Goal: Communication & Community: Connect with others

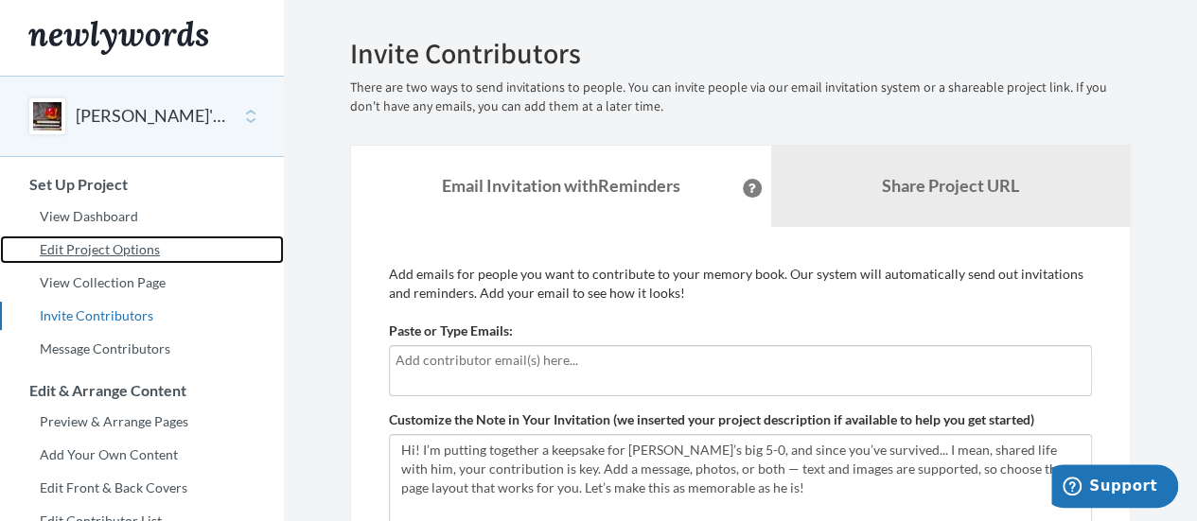
drag, startPoint x: 44, startPoint y: 251, endPoint x: 316, endPoint y: 243, distance: 271.7
click at [44, 251] on link "Edit Project Options" at bounding box center [142, 250] width 284 height 28
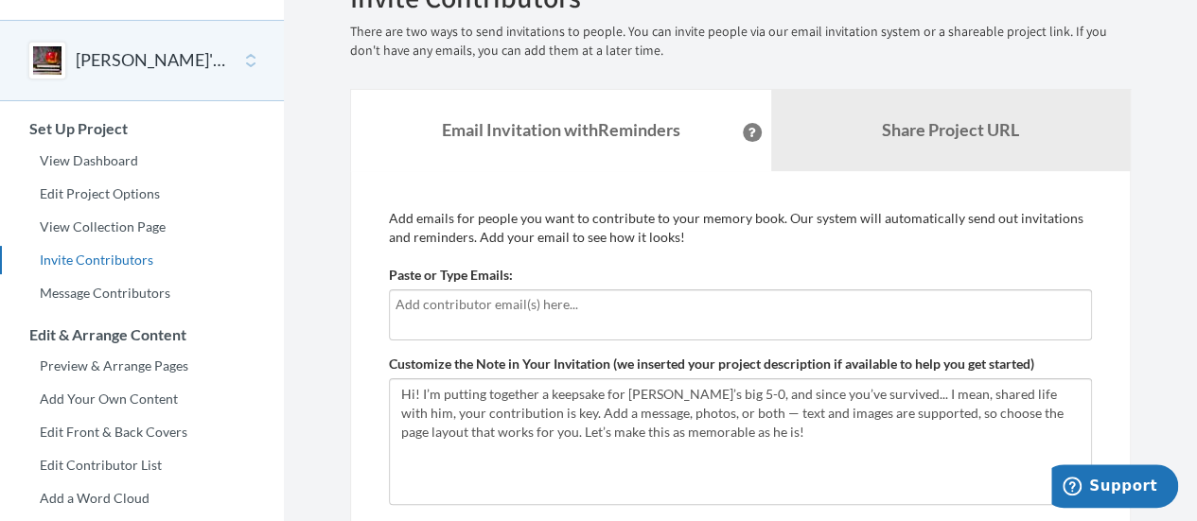
scroll to position [95, 0]
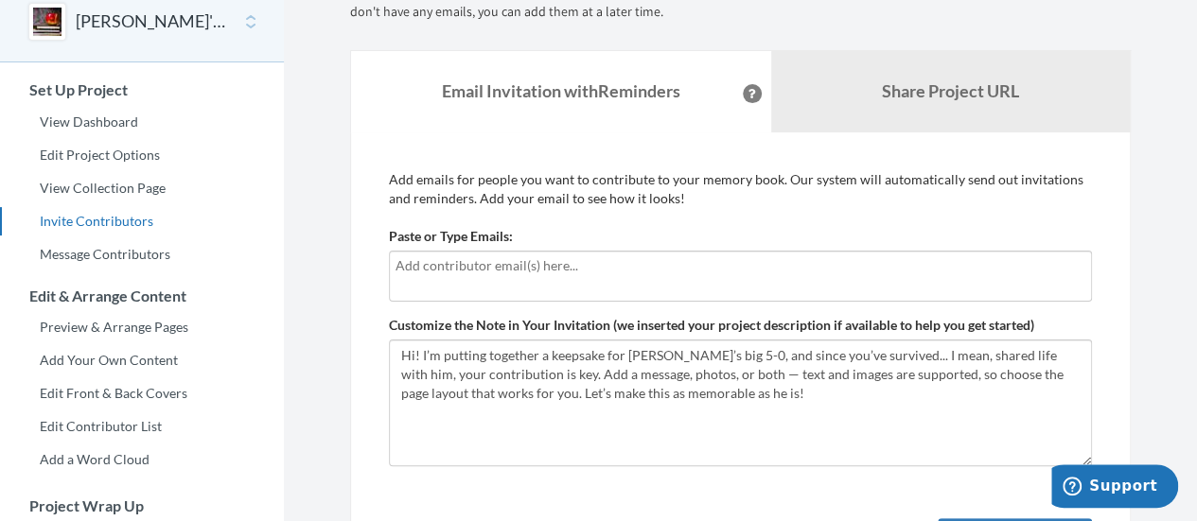
click at [437, 269] on input "text" at bounding box center [738, 266] width 685 height 21
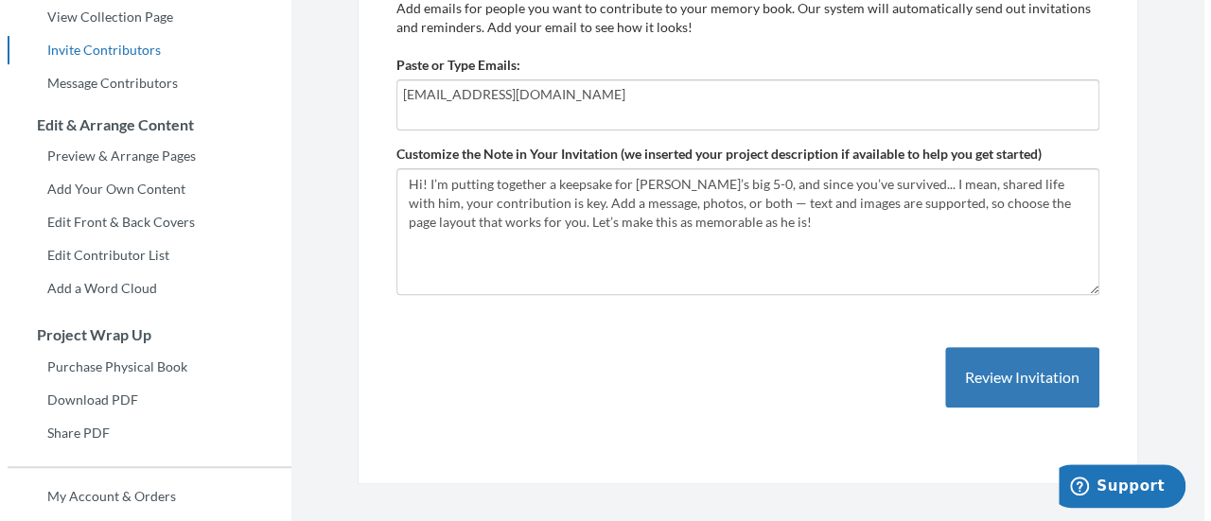
scroll to position [284, 0]
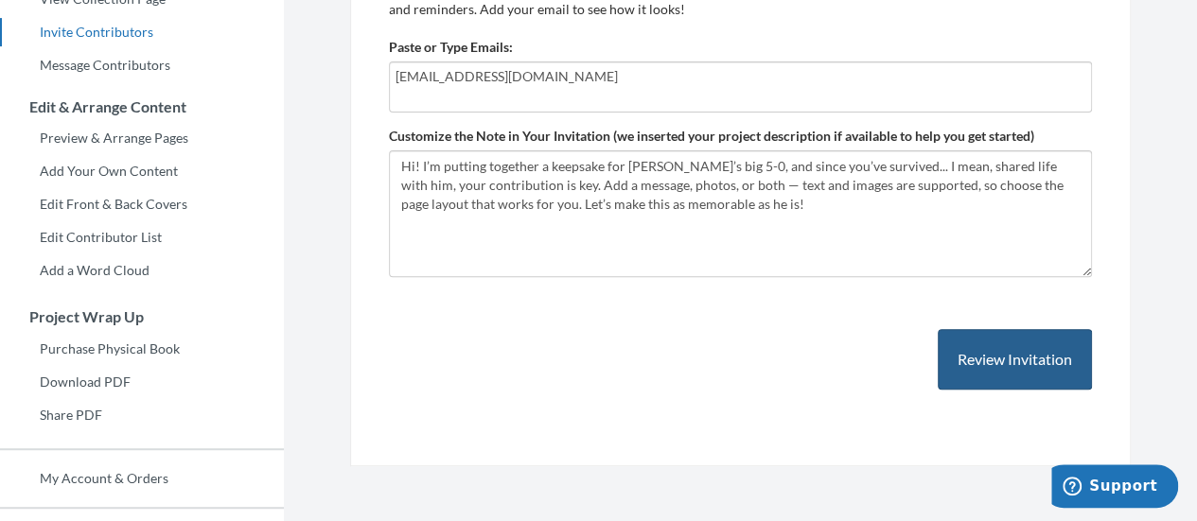
type input "[EMAIL_ADDRESS][DOMAIN_NAME]"
click at [1006, 349] on button "Review Invitation" at bounding box center [1015, 360] width 154 height 62
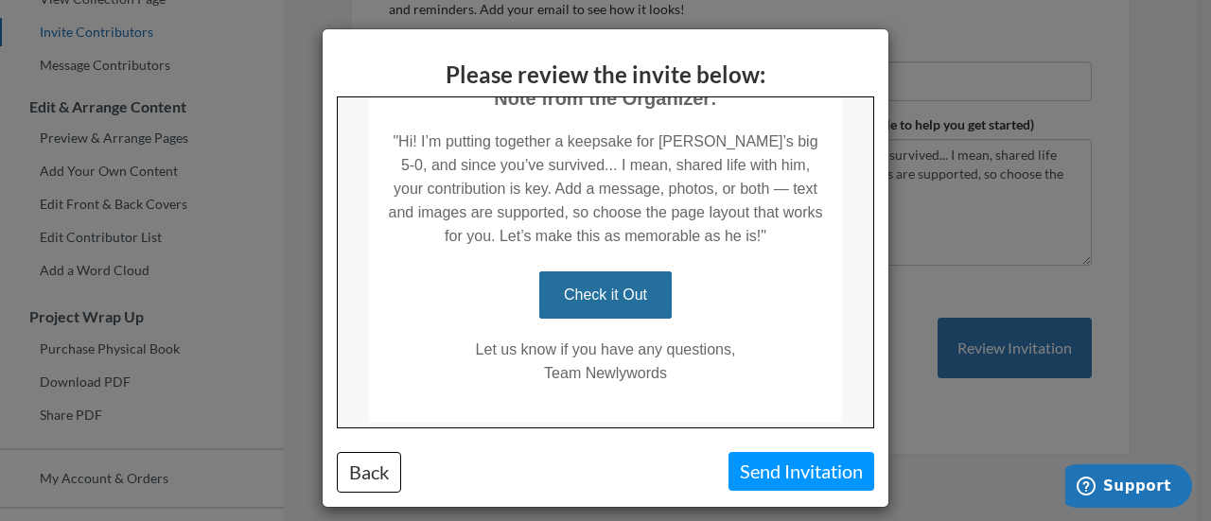
scroll to position [484, 0]
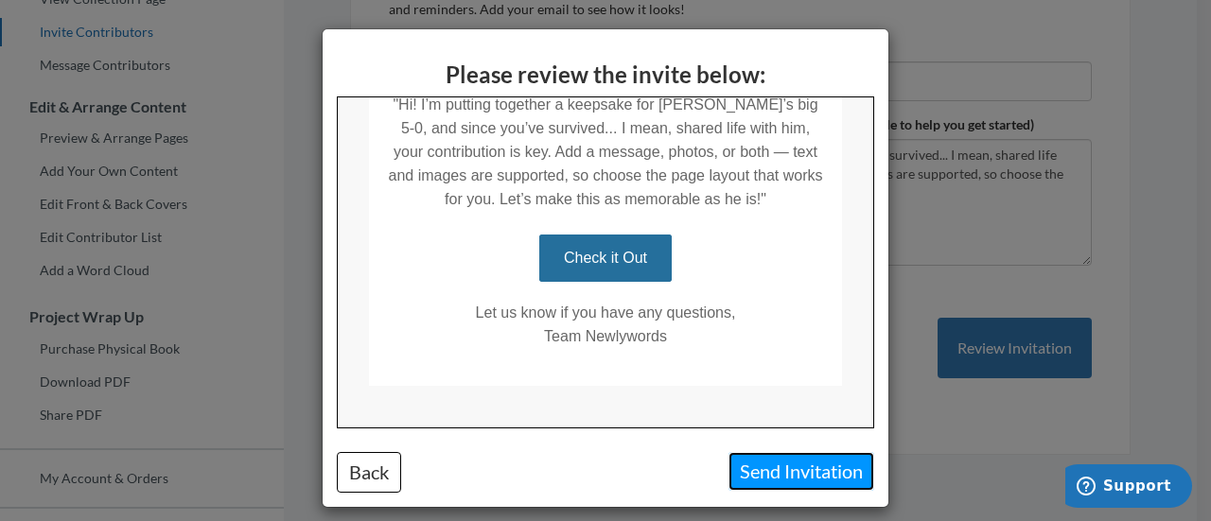
click at [780, 478] on button "Send Invitation" at bounding box center [802, 471] width 146 height 39
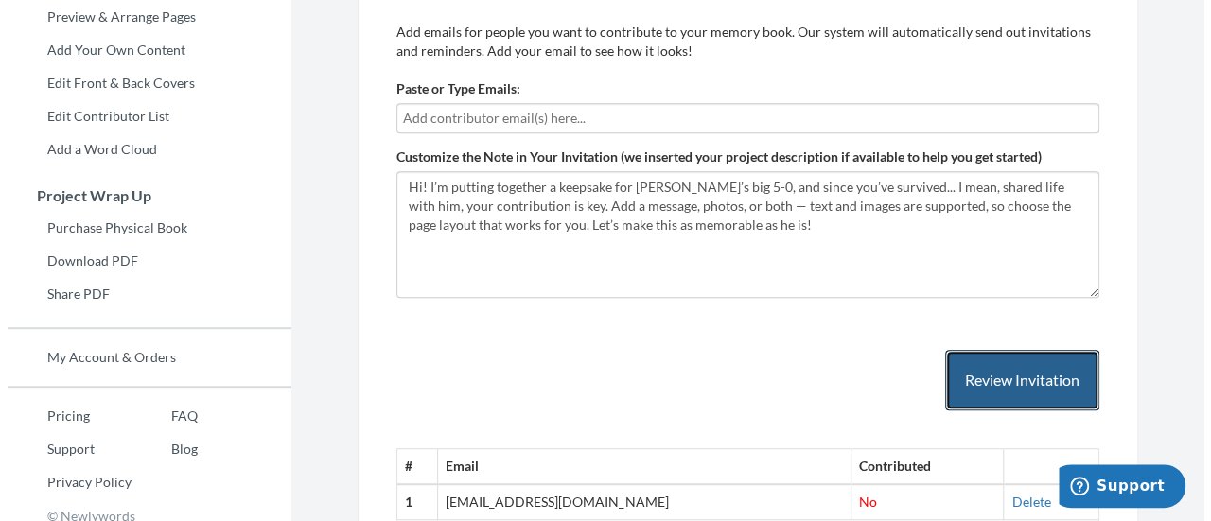
scroll to position [515, 0]
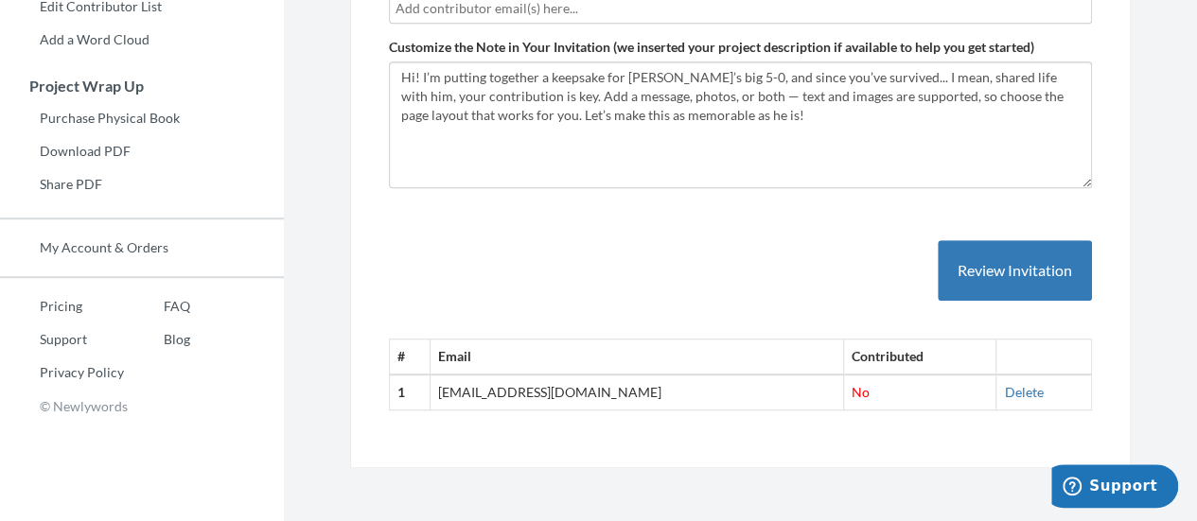
click at [716, 443] on div "Add emails for people you want to contribute to your memory book. Our system wi…" at bounding box center [740, 172] width 781 height 594
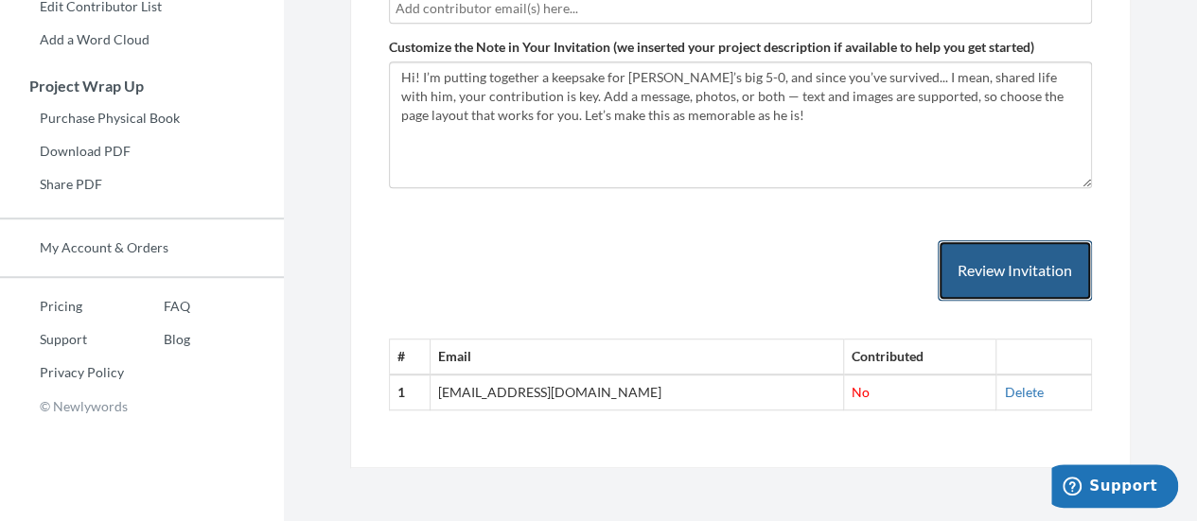
click at [964, 256] on button "Review Invitation" at bounding box center [1015, 271] width 154 height 62
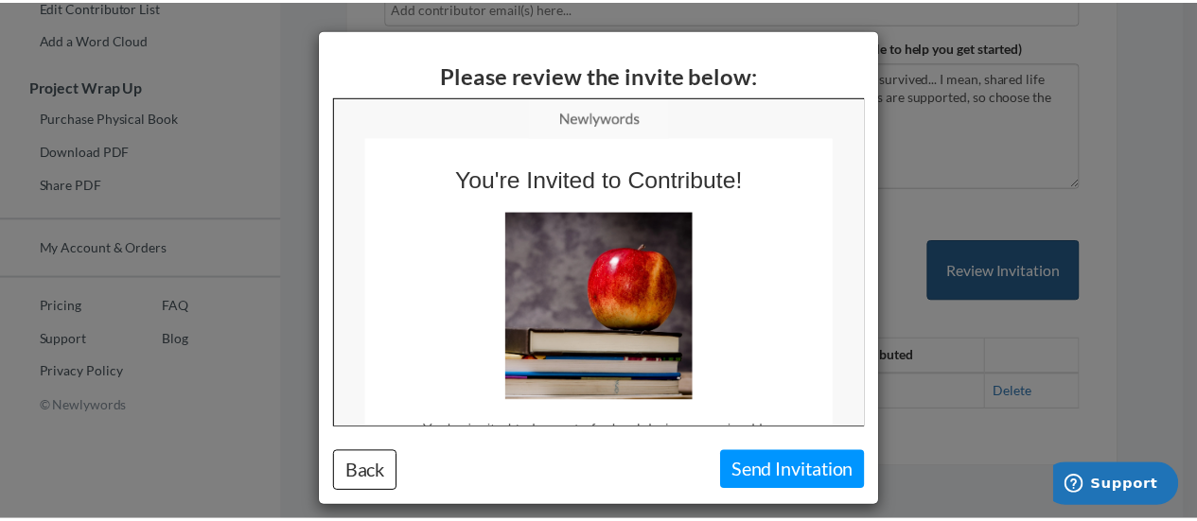
scroll to position [0, 0]
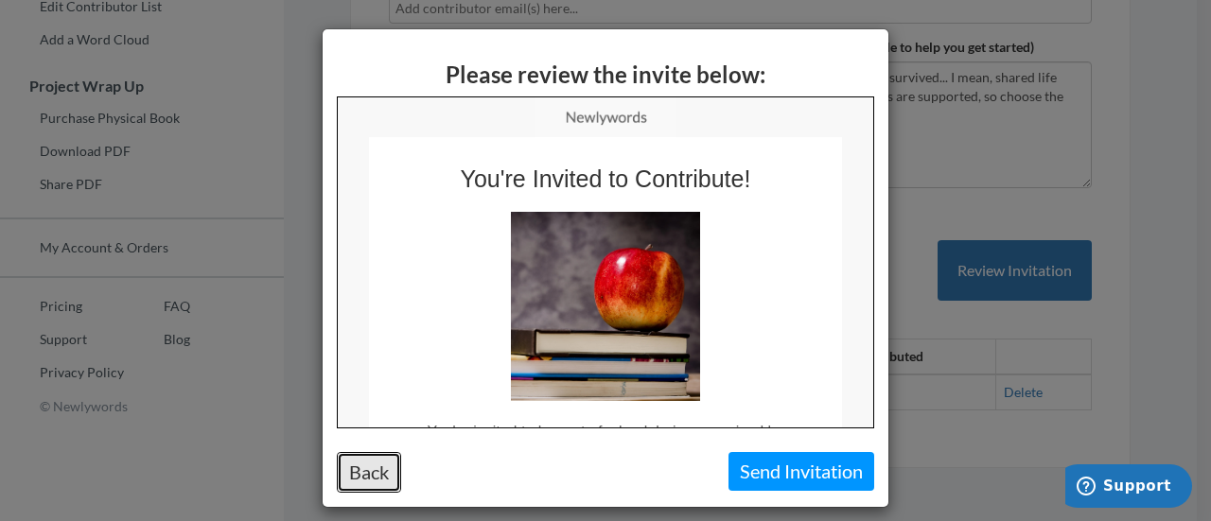
click at [346, 470] on button "Back" at bounding box center [369, 472] width 64 height 41
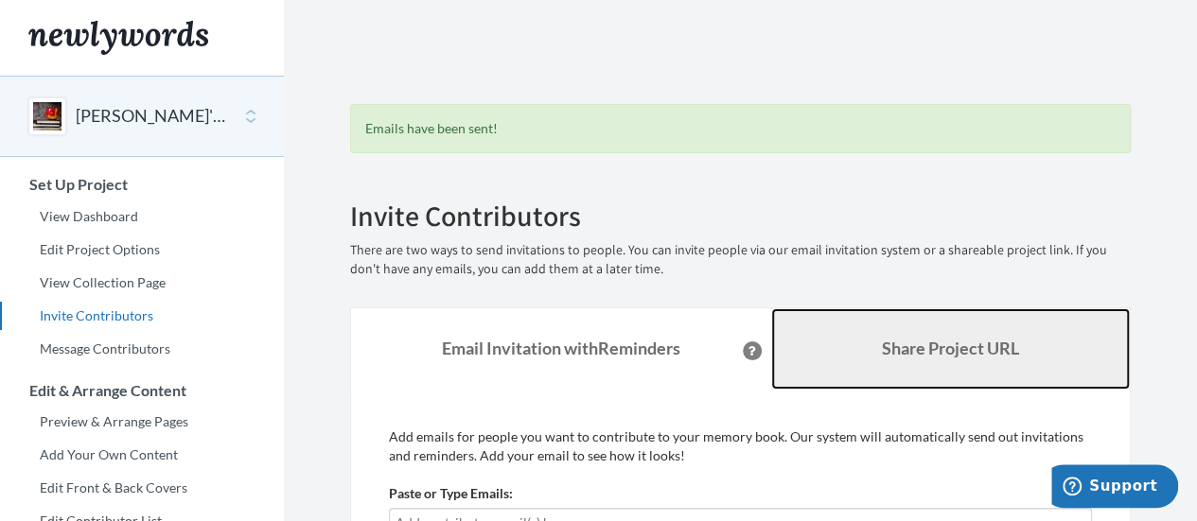
click at [979, 344] on b "Share Project URL" at bounding box center [950, 348] width 137 height 21
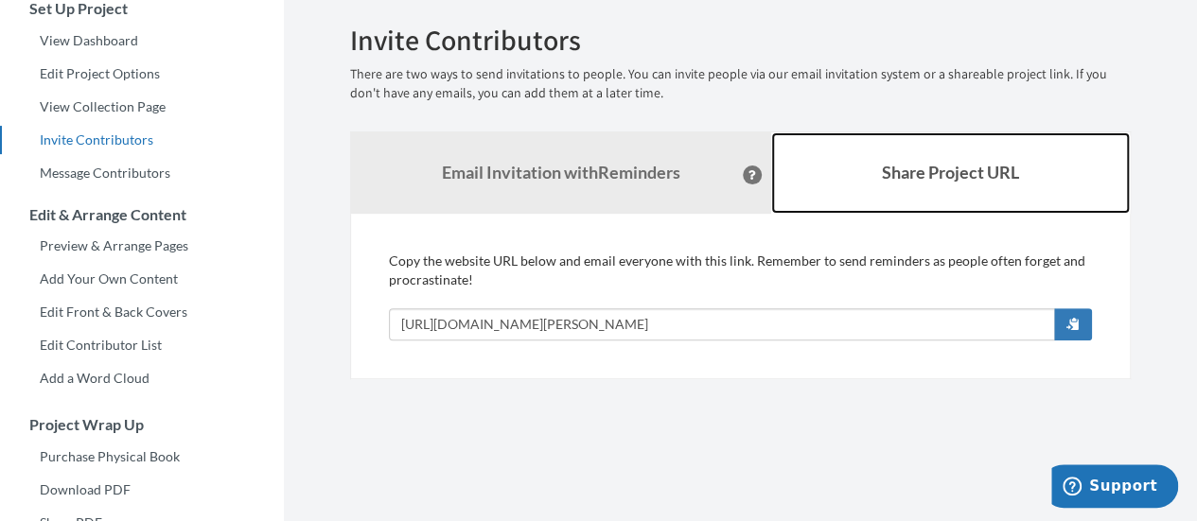
scroll to position [95, 0]
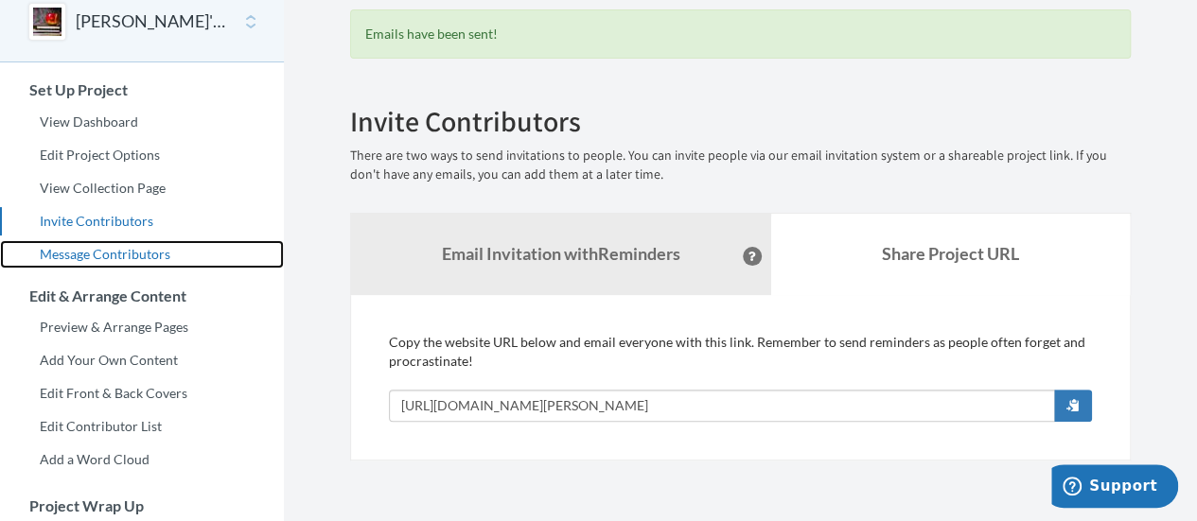
click at [140, 253] on link "Message Contributors" at bounding box center [142, 254] width 284 height 28
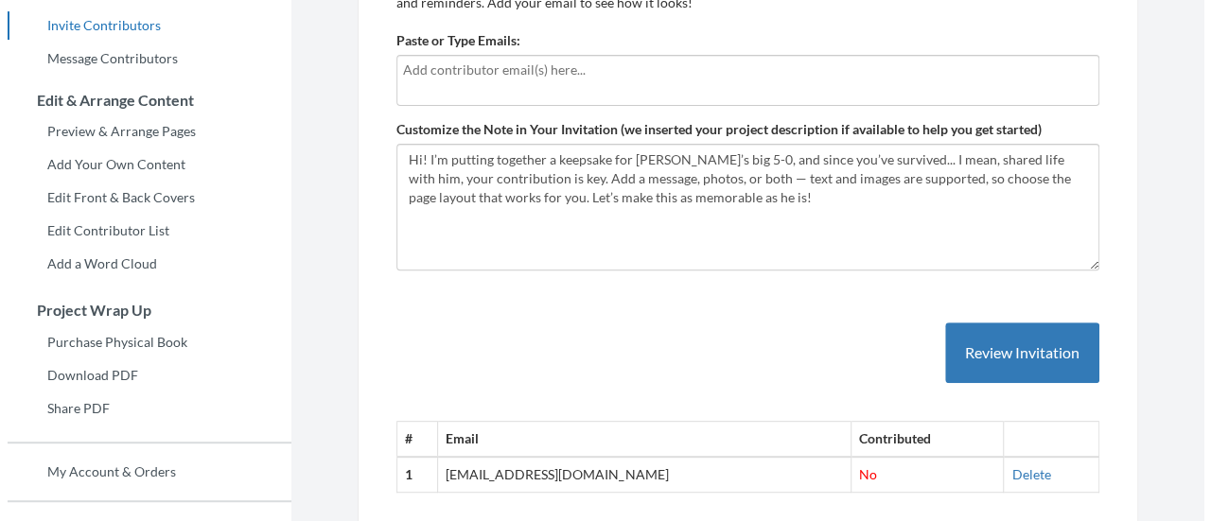
scroll to position [379, 0]
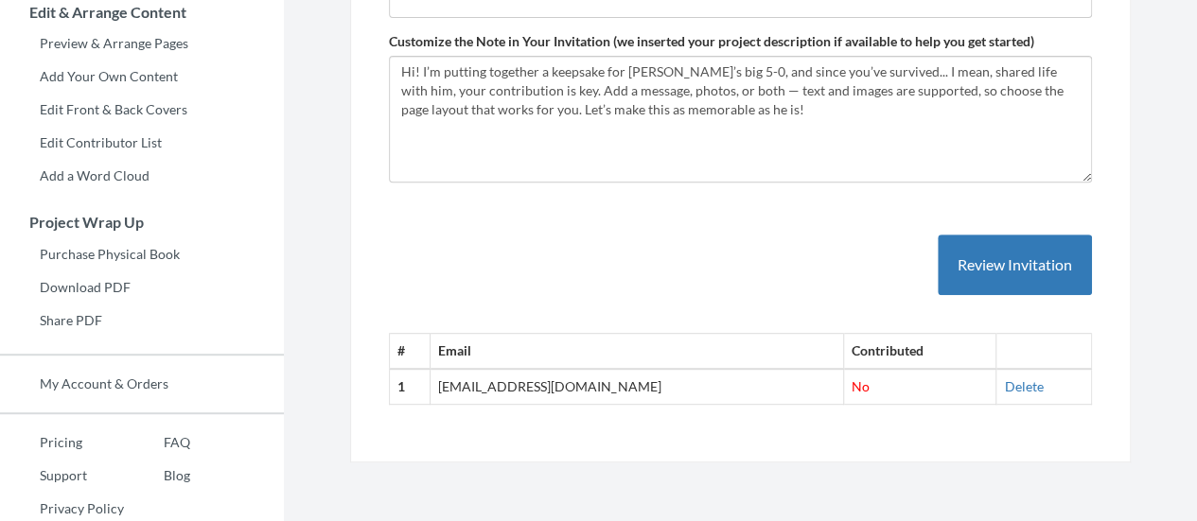
click at [541, 389] on td "[EMAIL_ADDRESS][DOMAIN_NAME]" at bounding box center [638, 386] width 414 height 35
click at [852, 382] on span "No" at bounding box center [861, 387] width 18 height 16
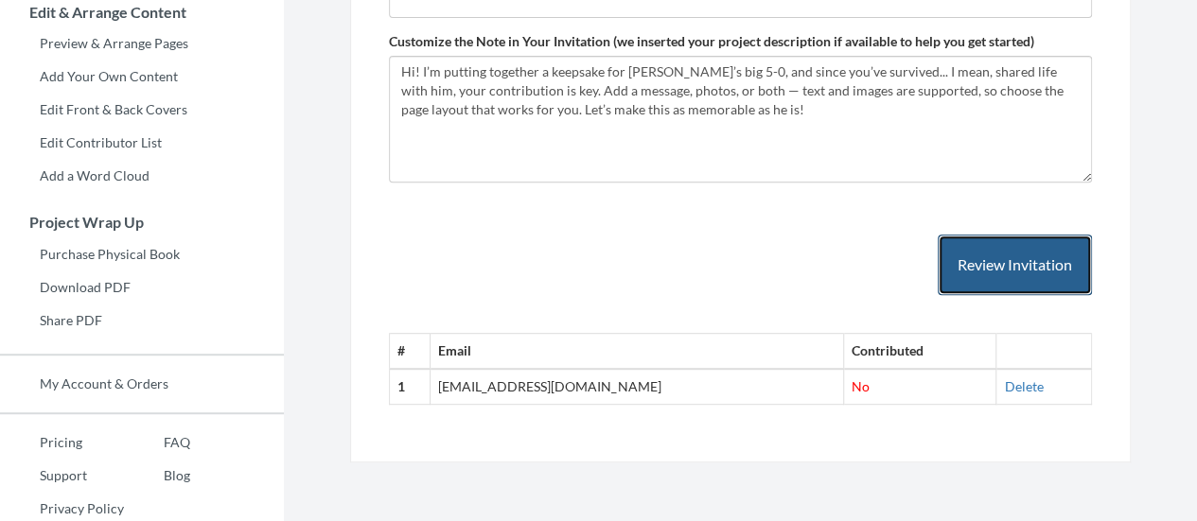
click at [1038, 249] on button "Review Invitation" at bounding box center [1015, 266] width 154 height 62
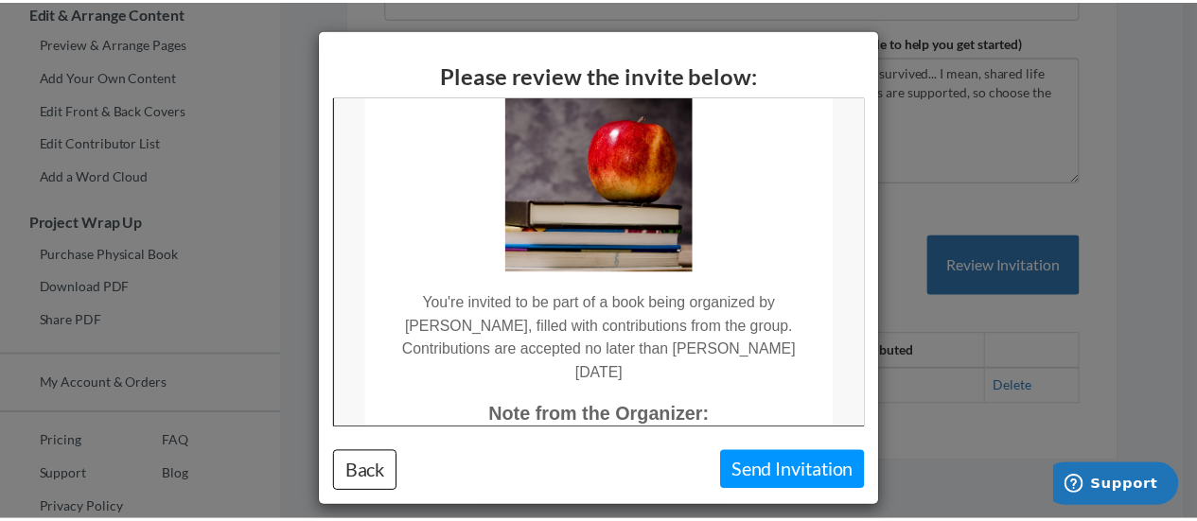
scroll to position [0, 0]
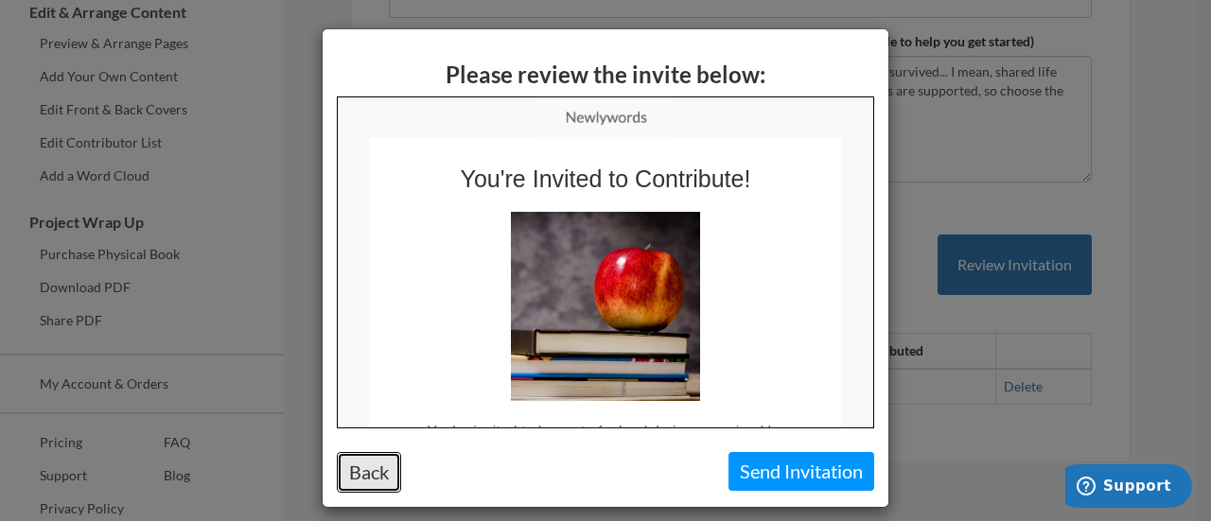
click at [357, 474] on button "Back" at bounding box center [369, 472] width 64 height 41
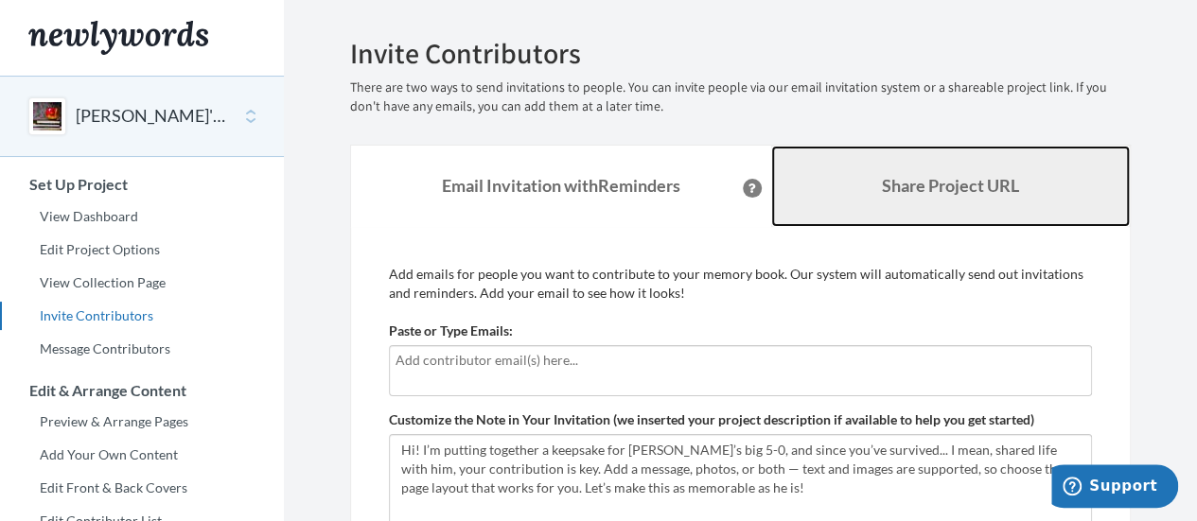
click at [913, 179] on b "Share Project URL" at bounding box center [950, 185] width 137 height 21
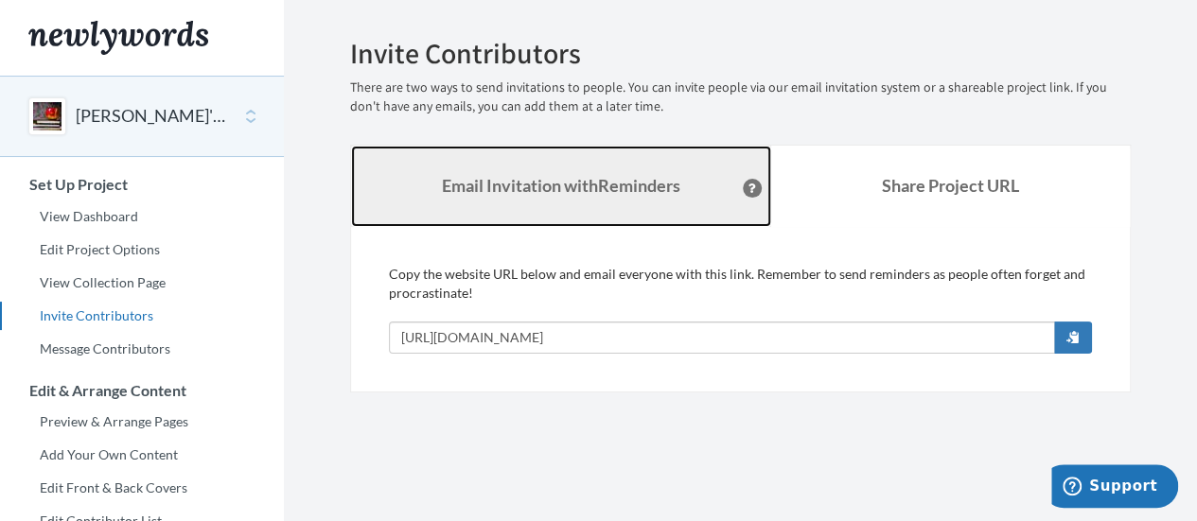
click at [564, 178] on strong "Email Invitation with Reminders" at bounding box center [561, 185] width 238 height 21
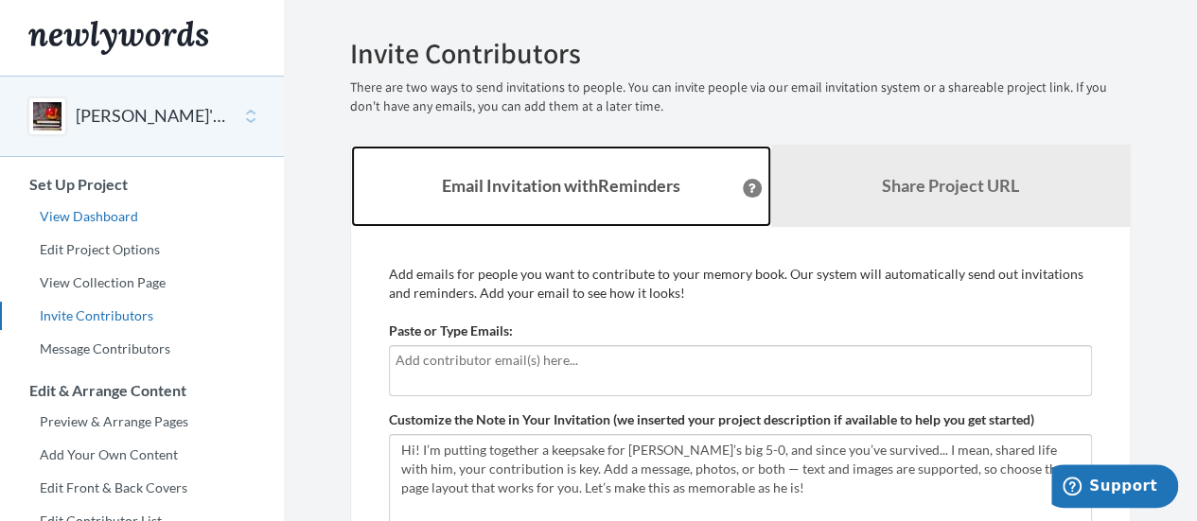
scroll to position [418, 0]
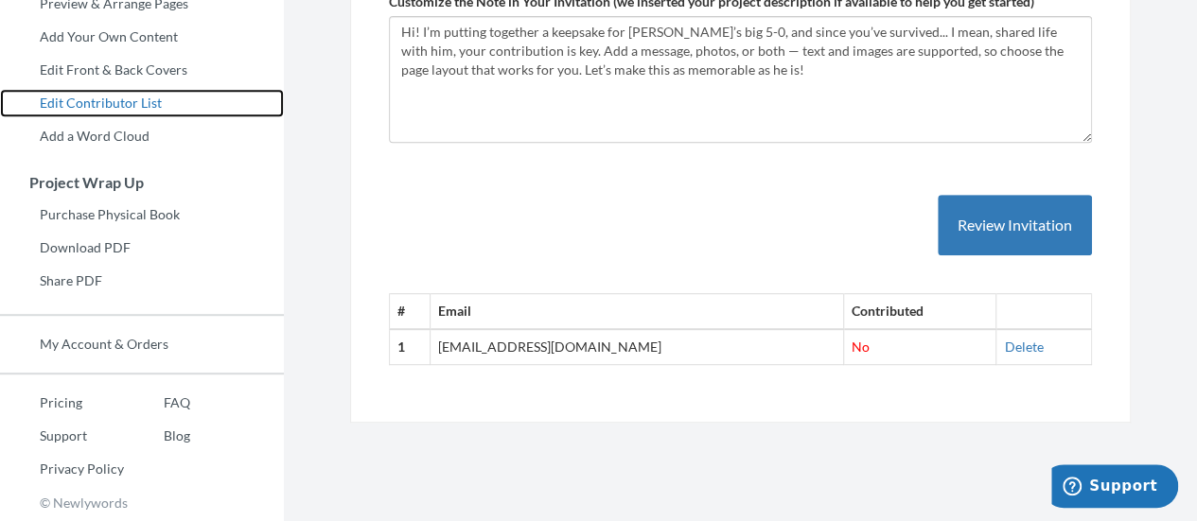
click at [98, 100] on link "Edit Contributor List" at bounding box center [142, 103] width 284 height 28
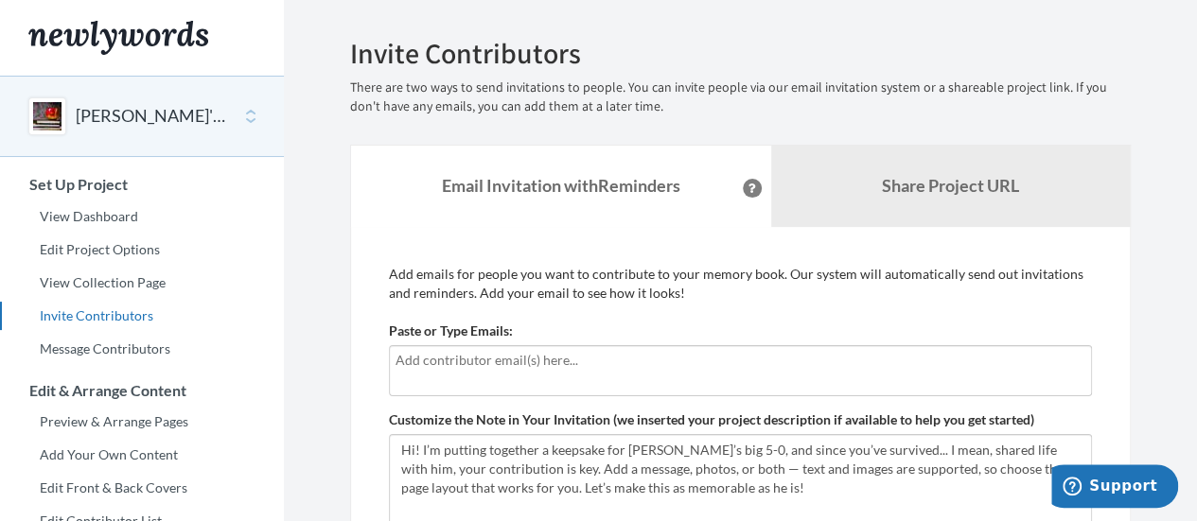
click at [538, 368] on input "text" at bounding box center [738, 360] width 685 height 21
type input "[PERSON_NAME][EMAIL_ADDRESS][PERSON_NAME][DOMAIN_NAME]"
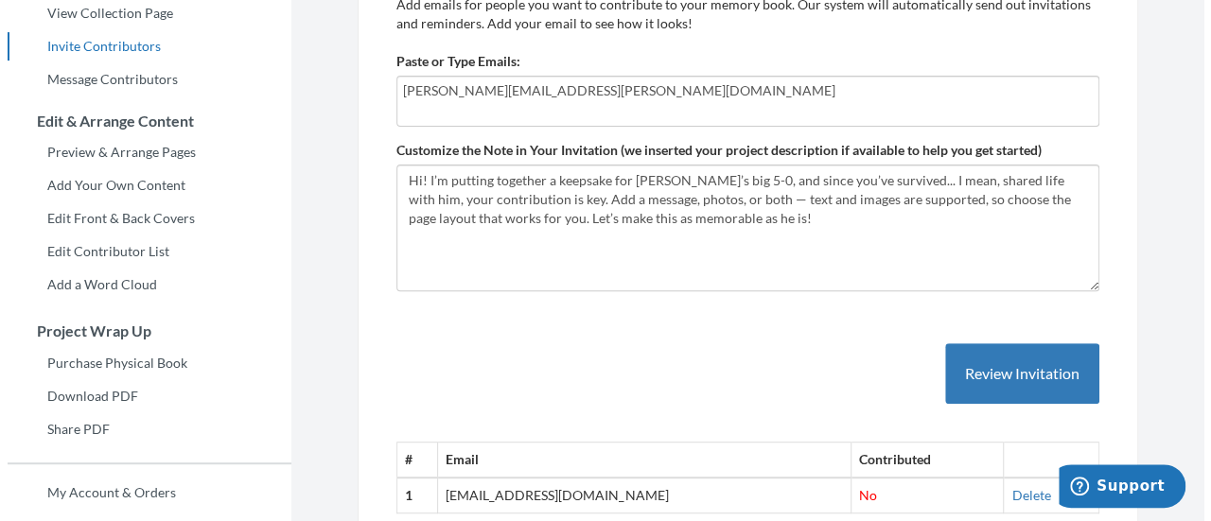
scroll to position [379, 0]
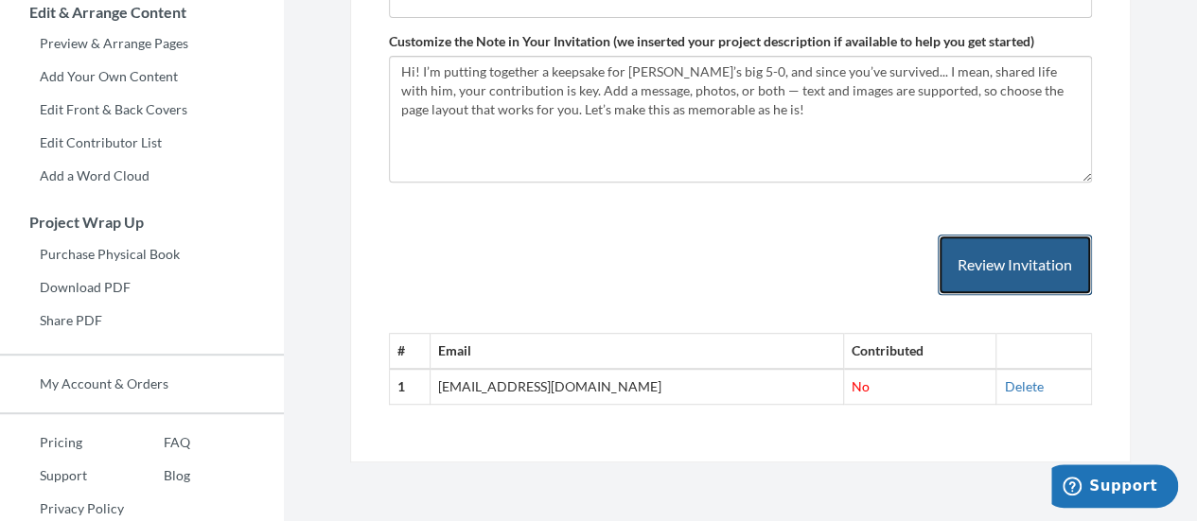
click at [978, 273] on button "Review Invitation" at bounding box center [1015, 266] width 154 height 62
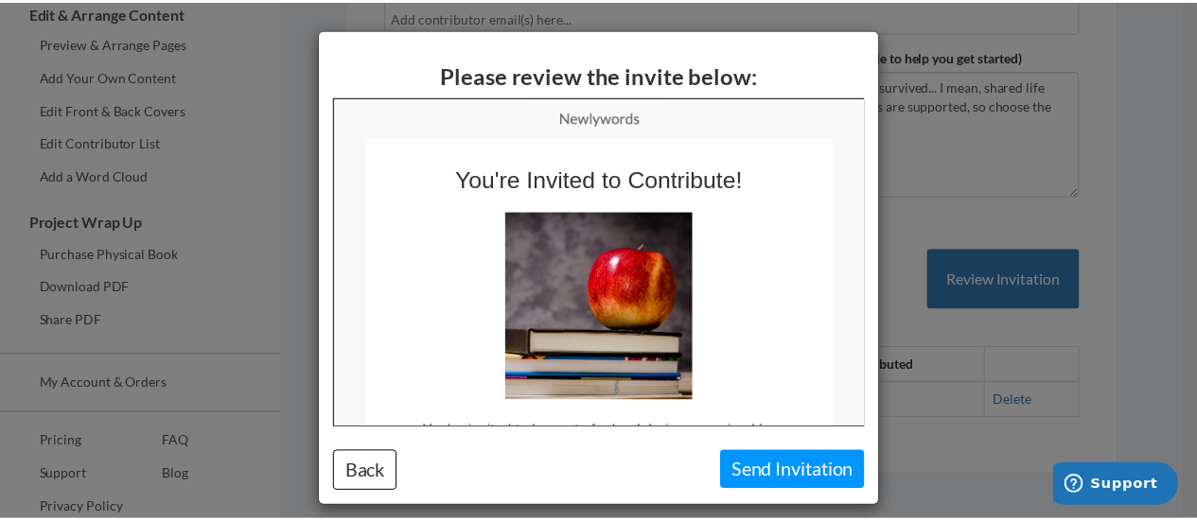
scroll to position [0, 0]
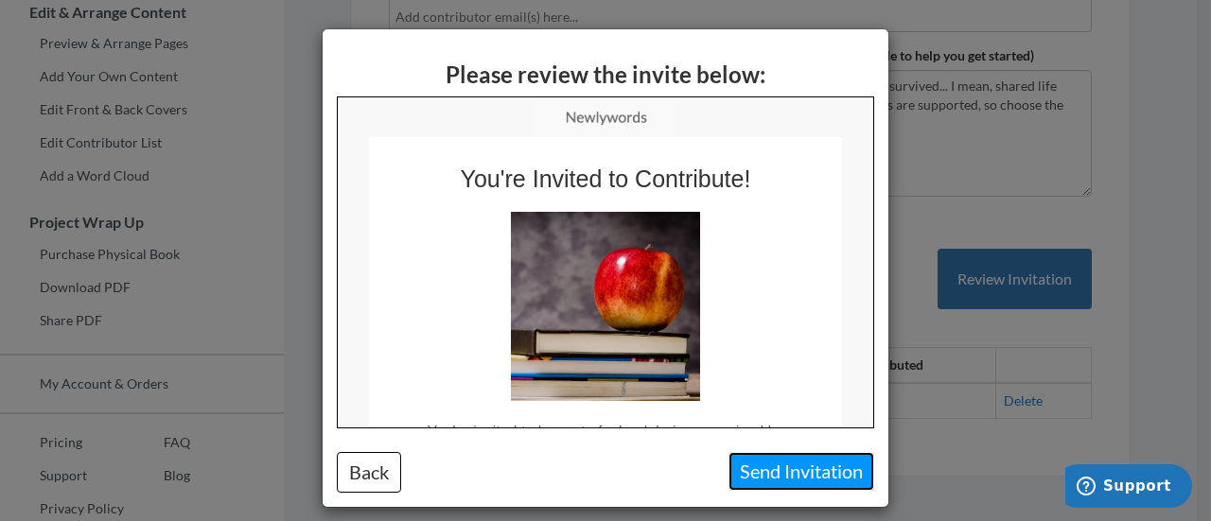
click at [785, 464] on button "Send Invitation" at bounding box center [802, 471] width 146 height 39
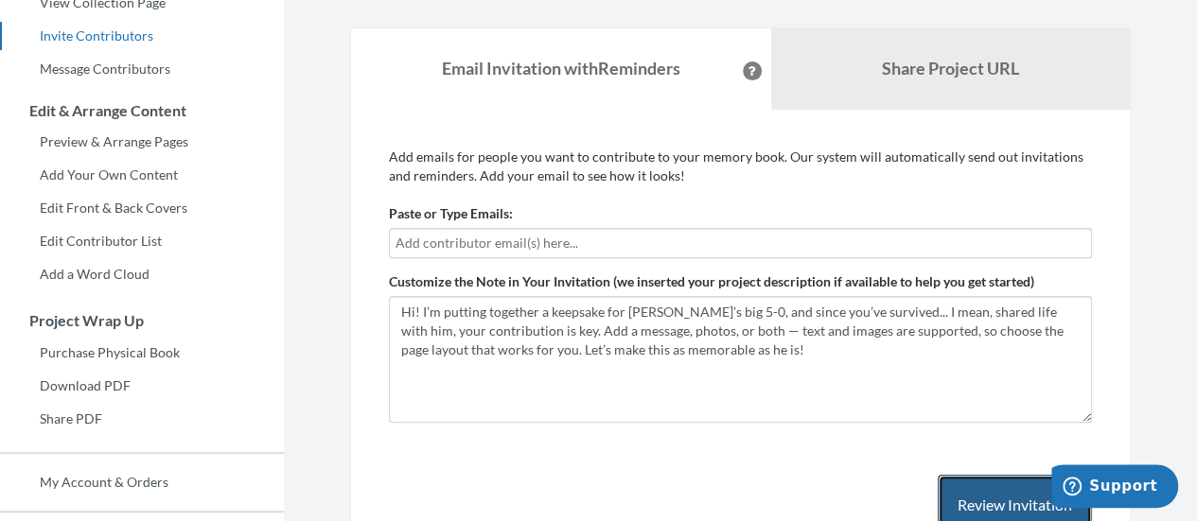
scroll to position [76, 0]
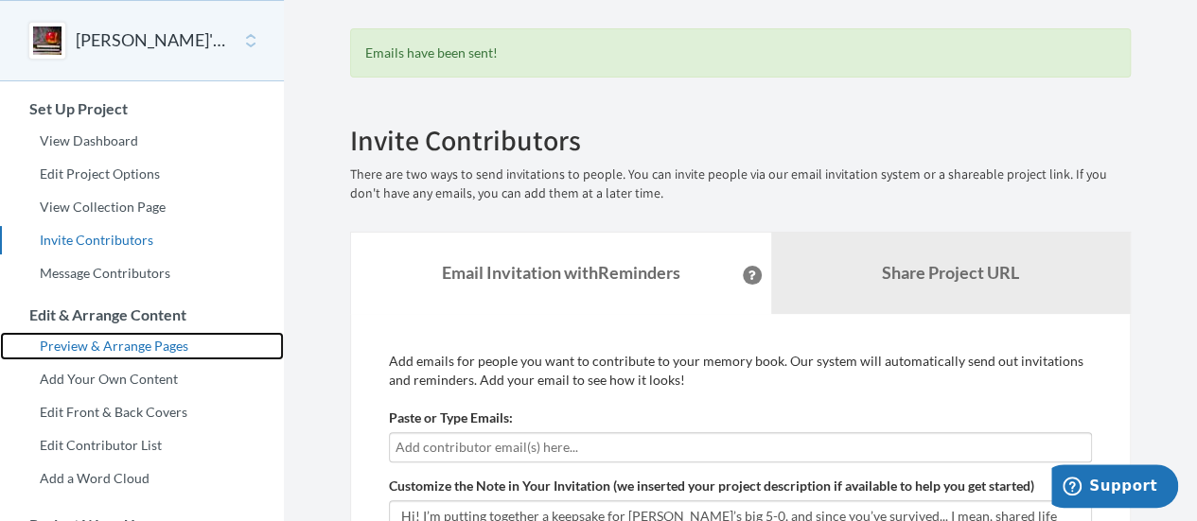
click at [131, 342] on link "Preview & Arrange Pages" at bounding box center [142, 346] width 284 height 28
